Goal: Task Accomplishment & Management: Complete application form

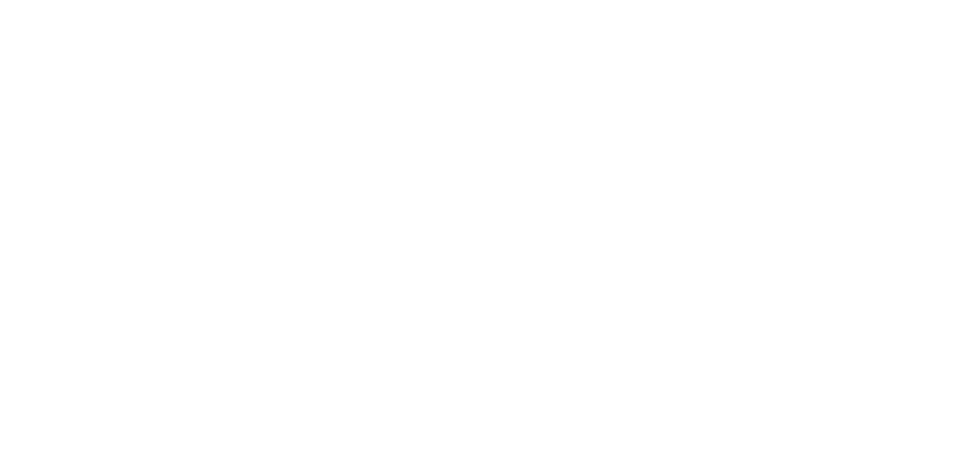
select select "EA"
select select "USD"
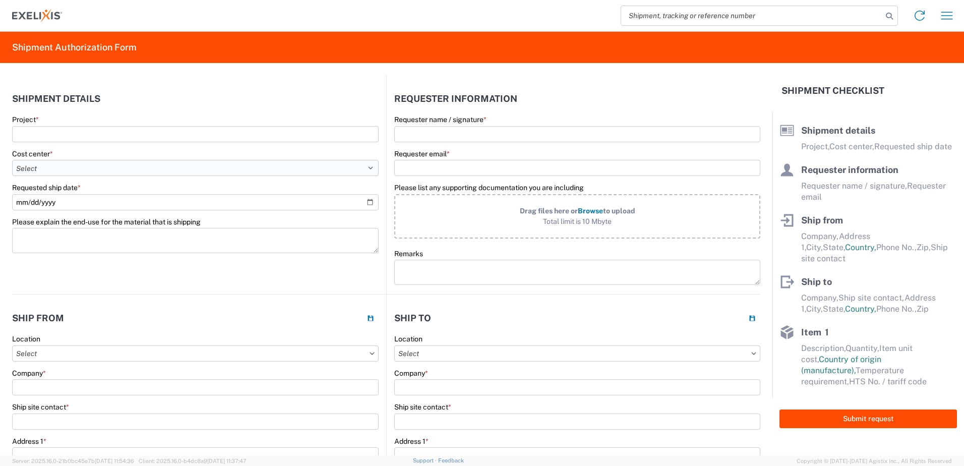
click at [367, 168] on select "Select Accounting 10021 All Bottle 10950 All Carton 10951 Aurigene AURIGENE Bio…" at bounding box center [195, 168] width 367 height 16
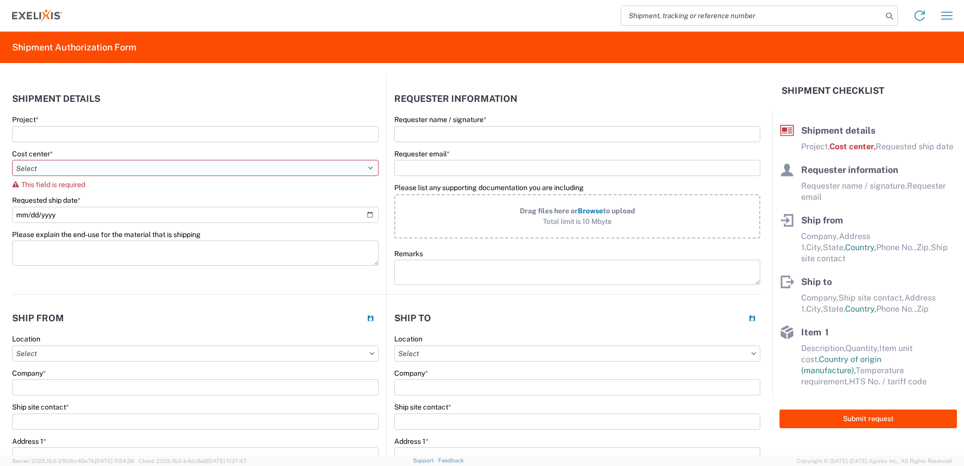
click at [366, 167] on select "Select Accounting 10021 All Bottle 10950 All Carton 10951 Aurigene AURIGENE Bio…" at bounding box center [195, 168] width 367 height 16
click at [468, 336] on div "Location" at bounding box center [577, 338] width 366 height 9
click at [368, 169] on select "Select Accounting 10021 All Bottle 10950 All Carton 10951 Aurigene AURIGENE Bio…" at bounding box center [195, 168] width 367 height 16
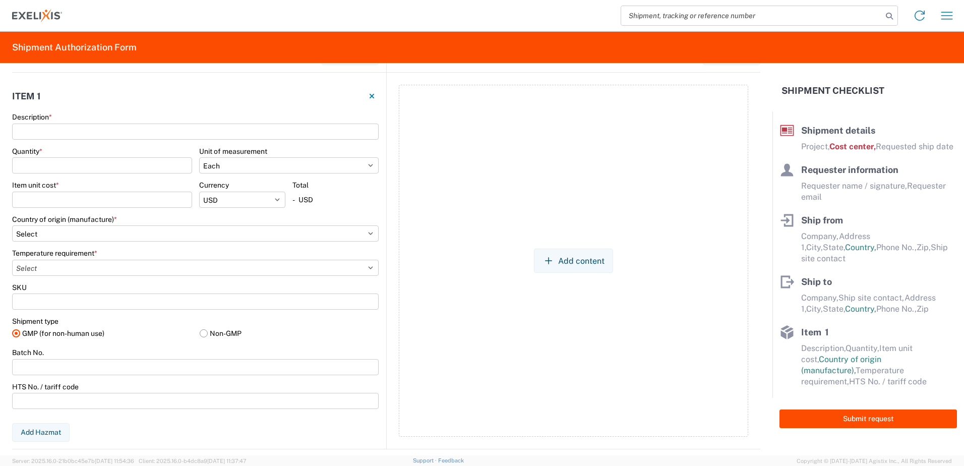
scroll to position [667, 0]
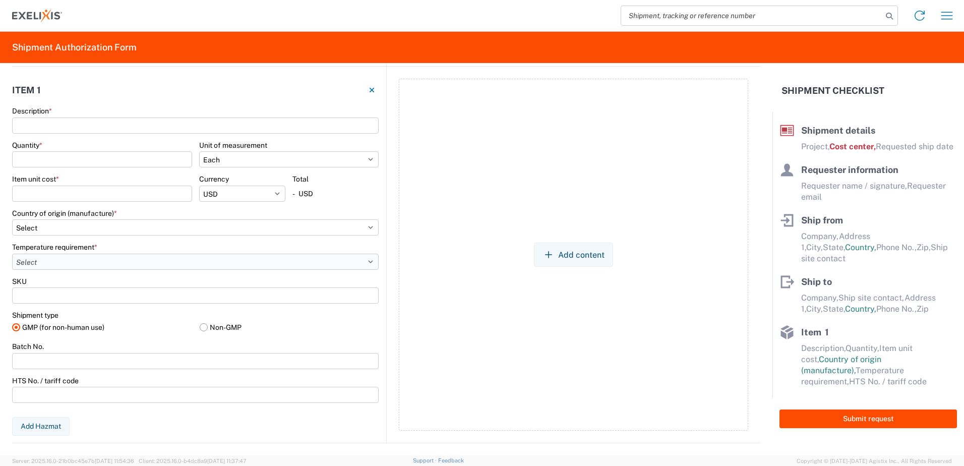
click at [367, 264] on select "Select -15°C to -25°C -120°C to -190°C (LN2,DV10) -20°C to -80°C -2°C to -8°C -…" at bounding box center [195, 262] width 367 height 16
click at [450, 342] on div "Add content" at bounding box center [573, 255] width 349 height 352
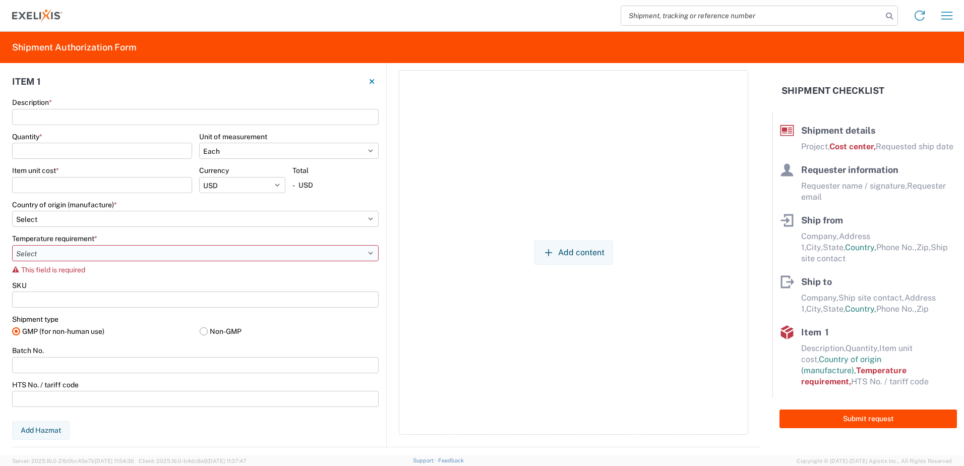
scroll to position [680, 0]
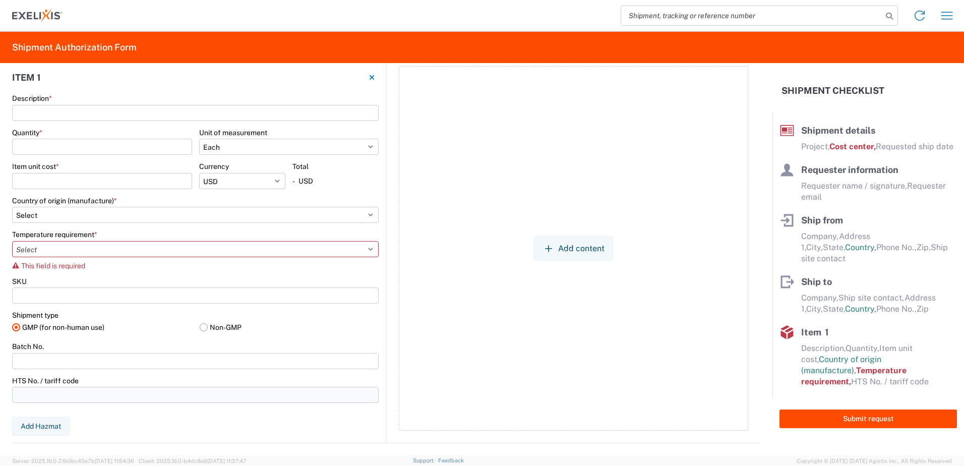
click at [40, 390] on input "HTS No. / tariff code" at bounding box center [195, 395] width 367 height 16
click at [451, 344] on div "Add content" at bounding box center [573, 248] width 349 height 365
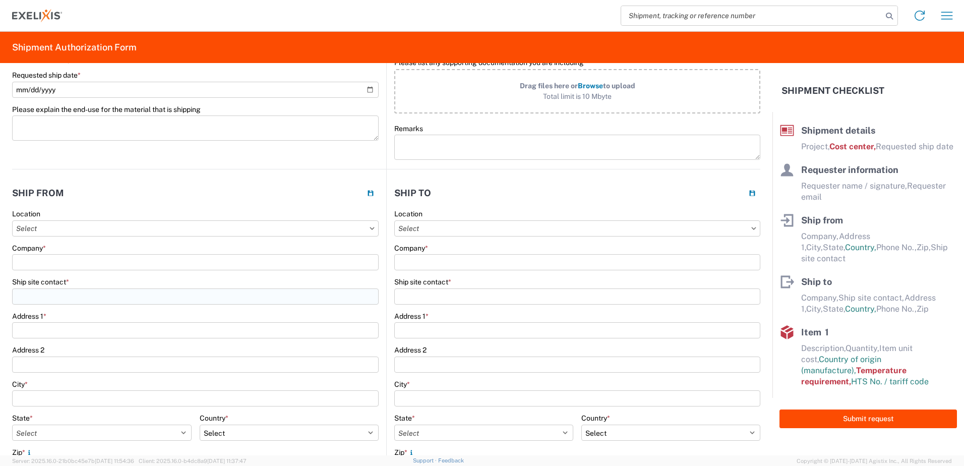
scroll to position [0, 0]
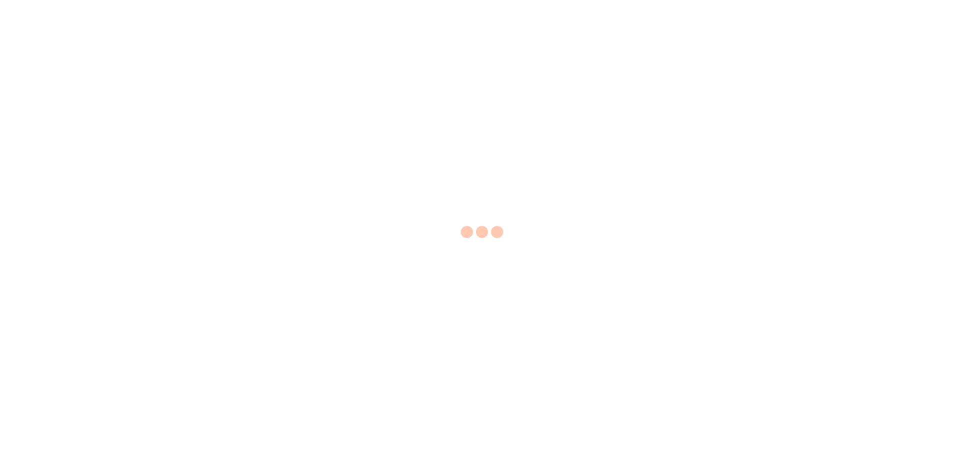
select select "EA"
select select "USD"
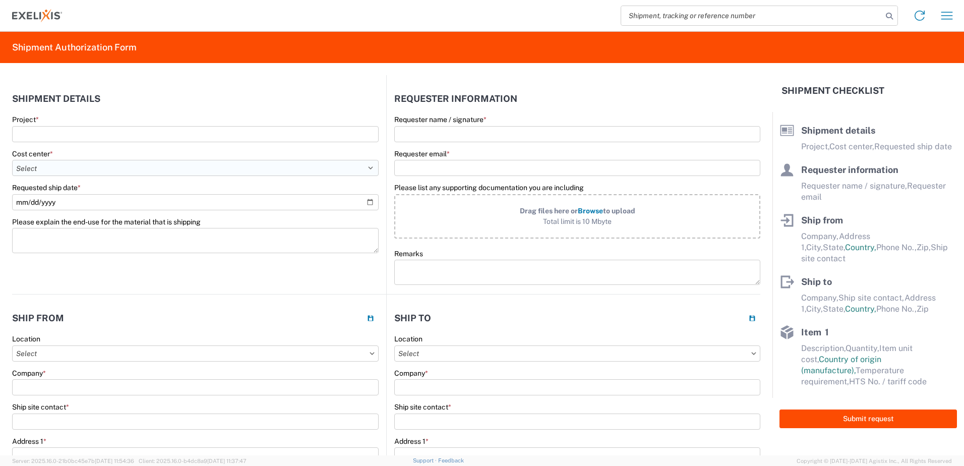
click at [367, 169] on select "Select Accounting 10021 All Bottle 10950 All Carton 10951 Aurigene AURIGENE Bio…" at bounding box center [195, 168] width 367 height 16
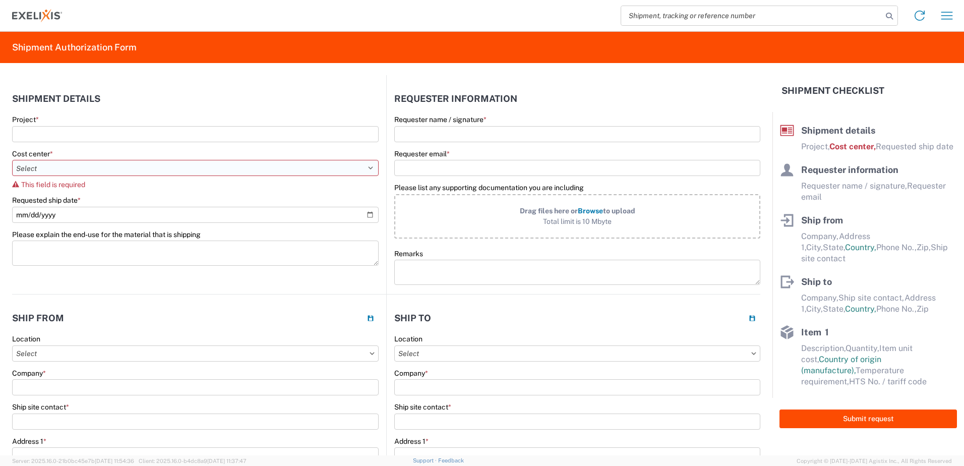
click at [367, 168] on select "Select Accounting 10021 All Bottle 10950 All Carton 10951 Aurigene AURIGENE Bio…" at bounding box center [195, 168] width 367 height 16
